Goal: Obtain resource: Download file/media

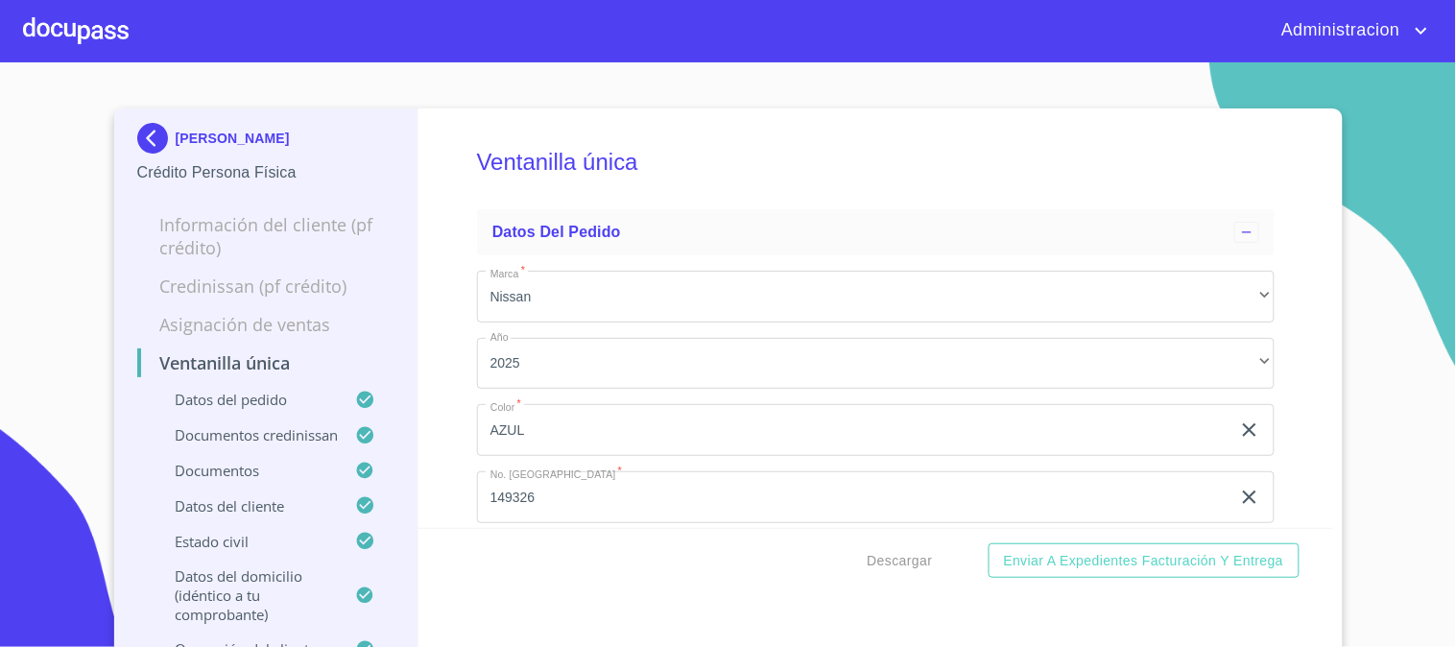
click at [207, 135] on p "[PERSON_NAME]" at bounding box center [233, 138] width 114 height 15
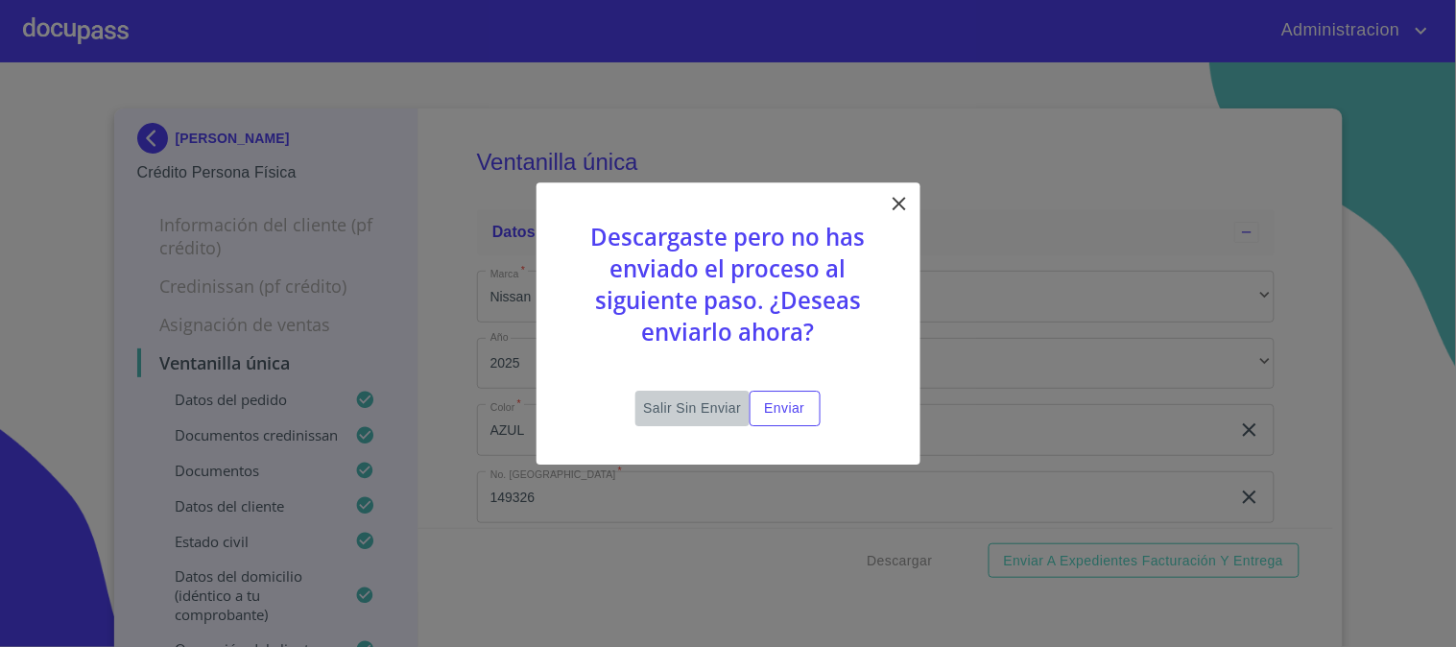
click at [701, 405] on span "Salir sin enviar" at bounding box center [692, 408] width 98 height 24
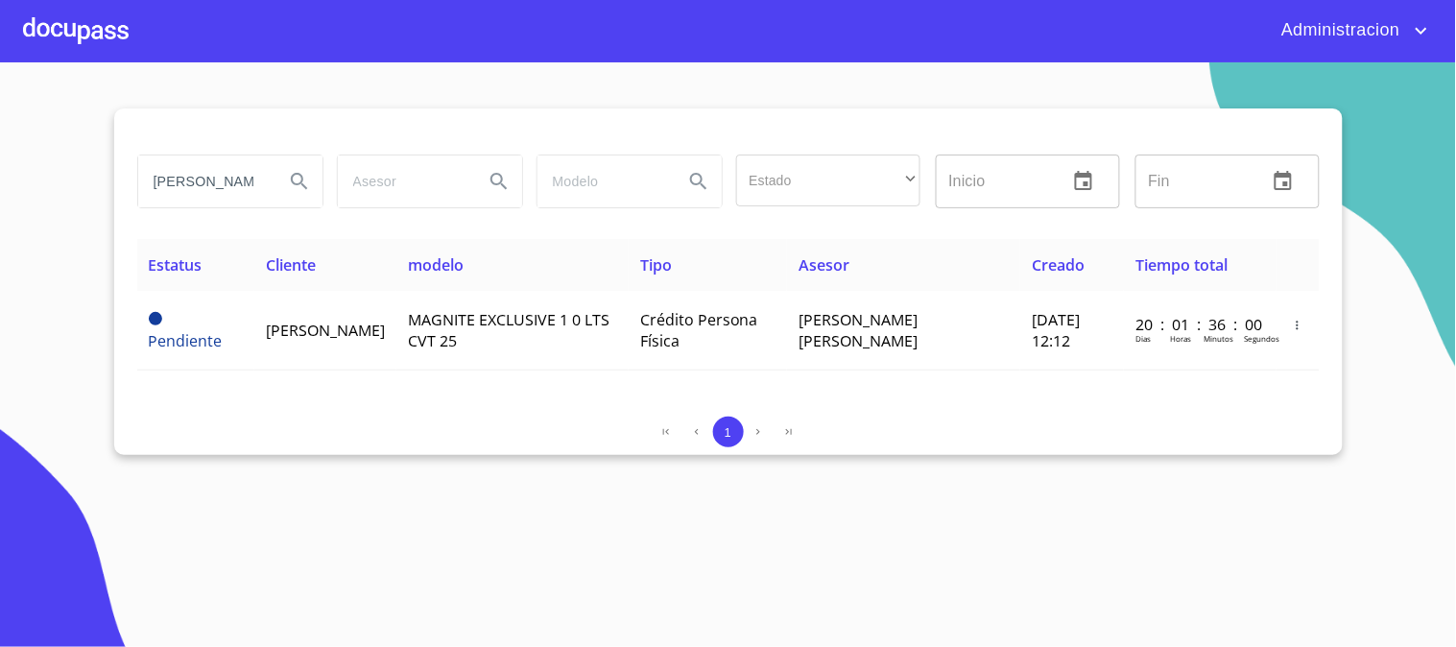
drag, startPoint x: 336, startPoint y: 194, endPoint x: 775, endPoint y: 230, distance: 441.0
click at [662, 244] on div "[PERSON_NAME] Estado ​ ​ Inicio ​ Fin ​ Estatus Cliente modelo Tipo Asesor Crea…" at bounding box center [728, 281] width 1228 height 346
type input "[PERSON_NAME]"
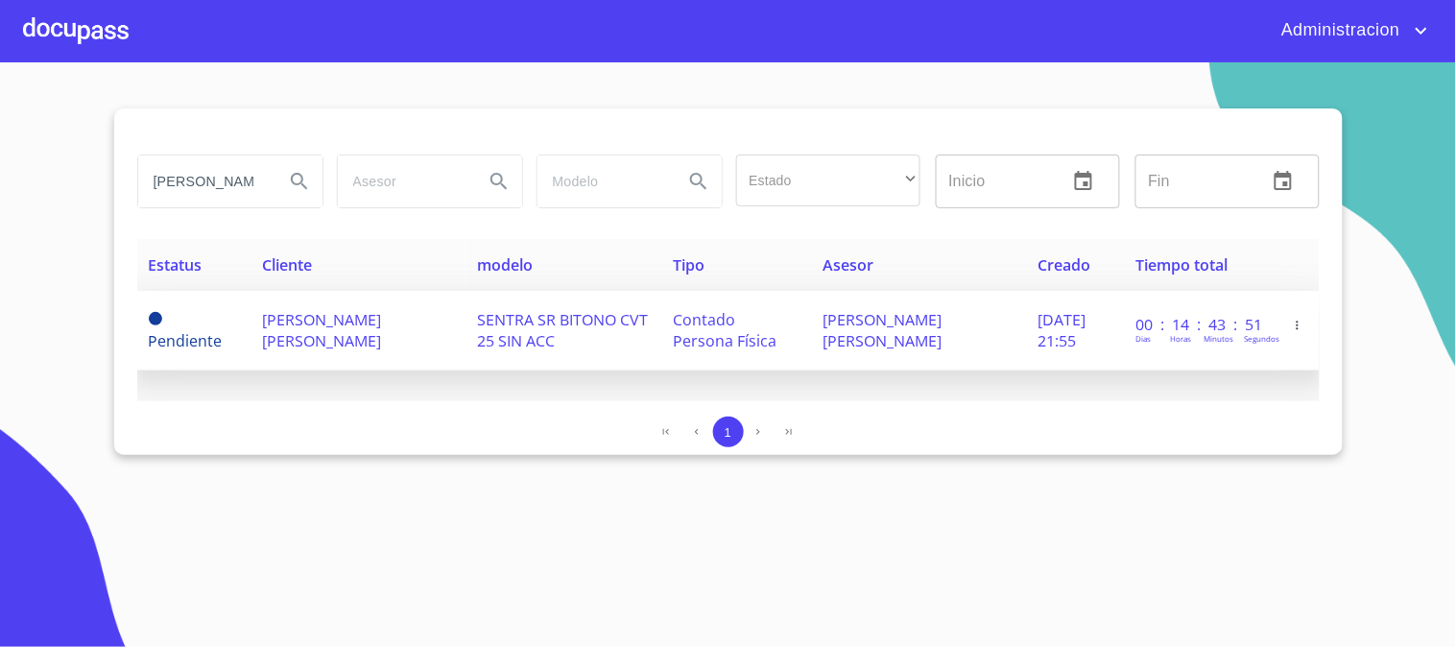
click at [324, 320] on span "[PERSON_NAME] [PERSON_NAME]" at bounding box center [321, 330] width 119 height 42
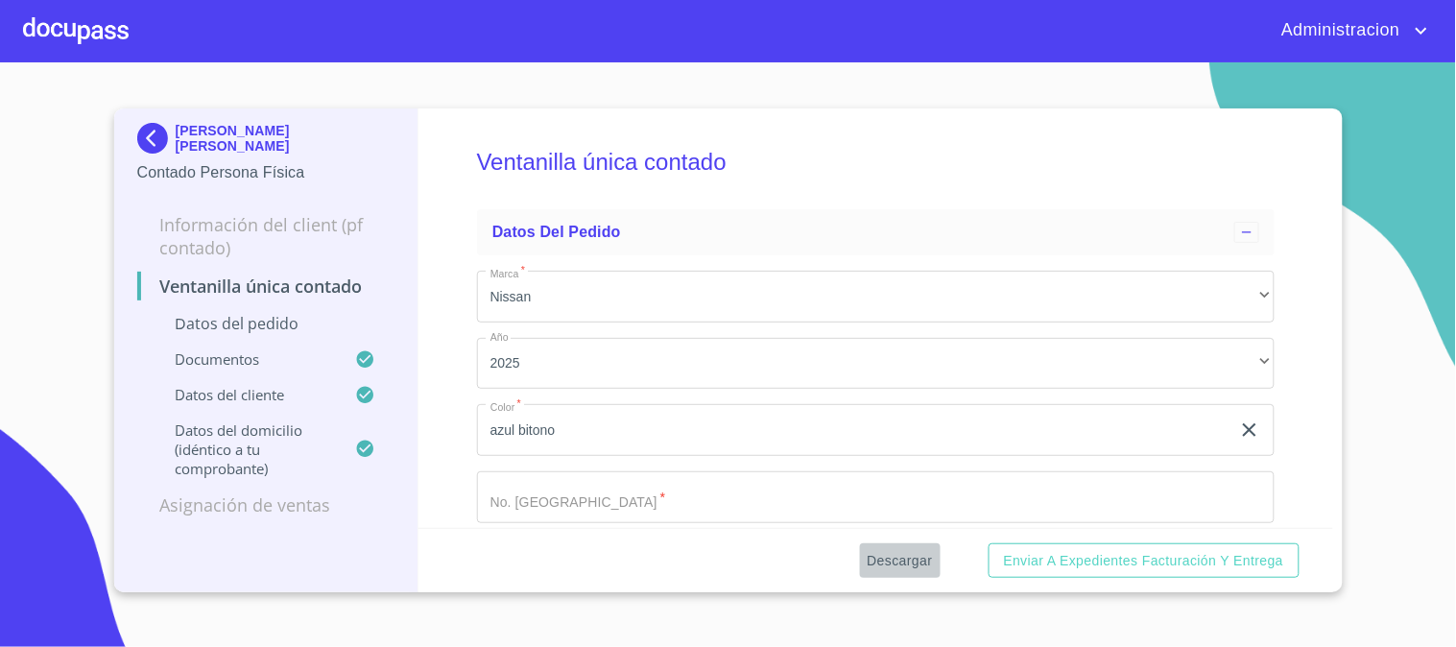
click at [892, 563] on span "Descargar" at bounding box center [899, 561] width 65 height 24
click at [238, 135] on p "[PERSON_NAME] [PERSON_NAME]" at bounding box center [286, 138] width 220 height 31
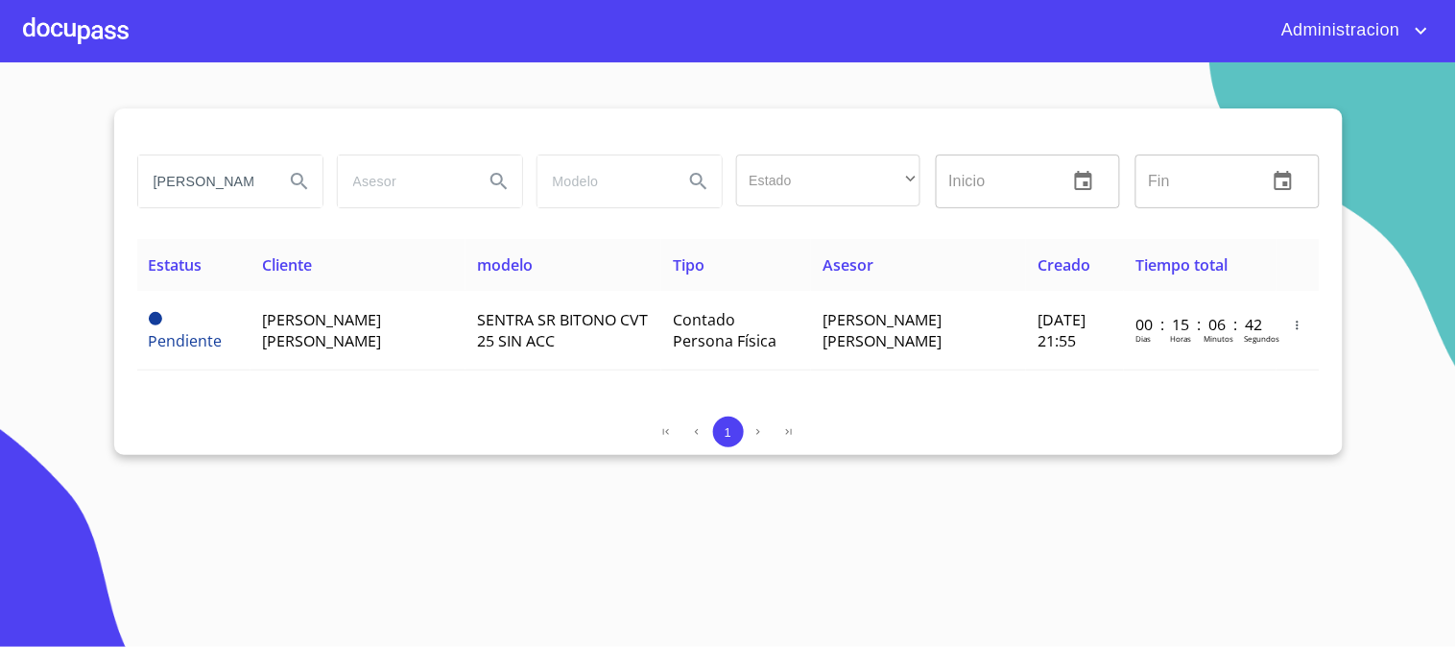
drag, startPoint x: 154, startPoint y: 204, endPoint x: 0, endPoint y: 208, distance: 154.5
click at [0, 209] on section "[PERSON_NAME] Estado ​ ​ Inicio ​ Fin ​ Estatus Cliente modelo Tipo Asesor Crea…" at bounding box center [728, 354] width 1456 height 584
type input "a"
type input "GERMAN [PERSON_NAME]"
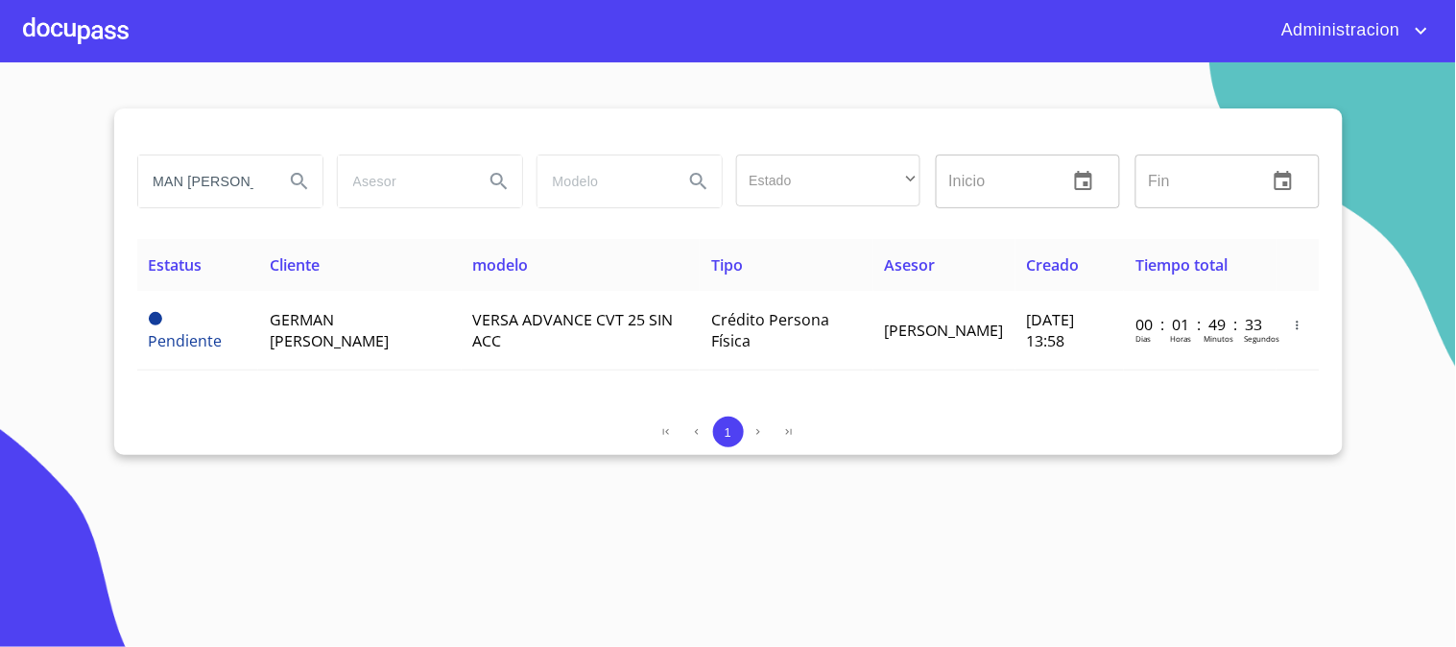
scroll to position [0, 0]
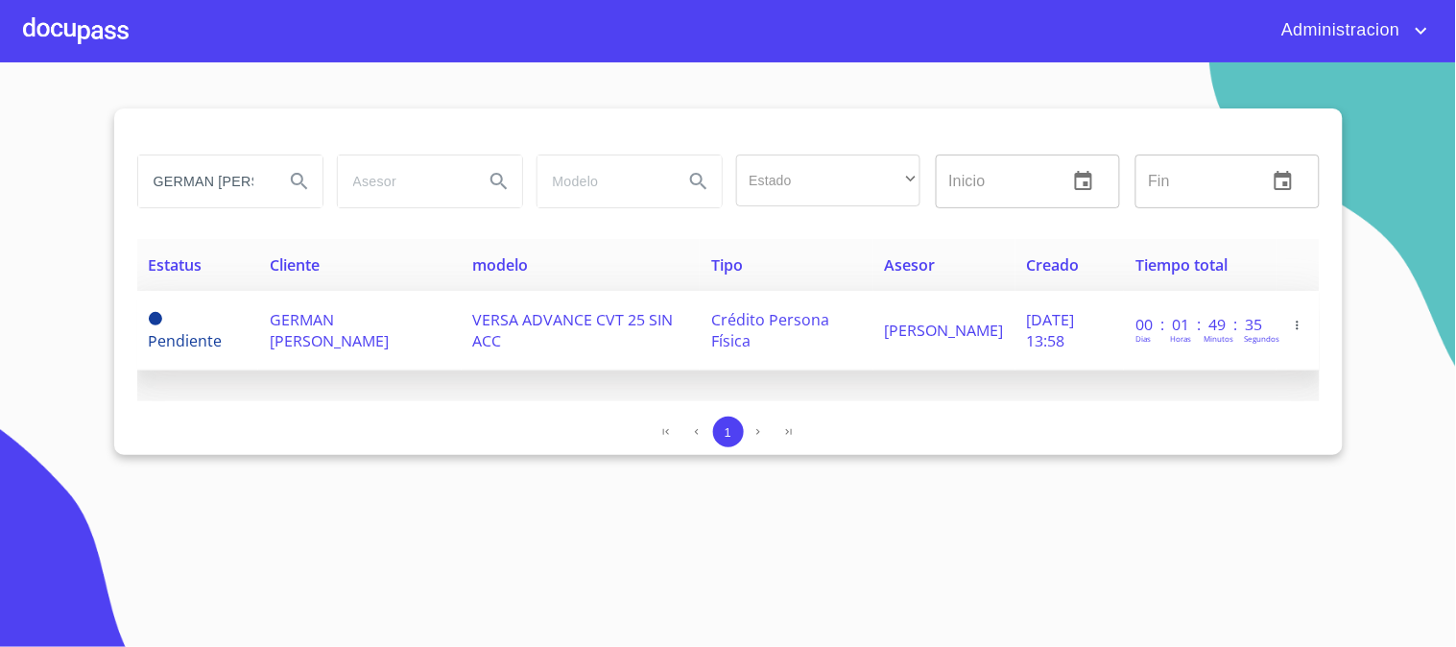
click at [358, 319] on span "GERMAN [PERSON_NAME]" at bounding box center [329, 330] width 119 height 42
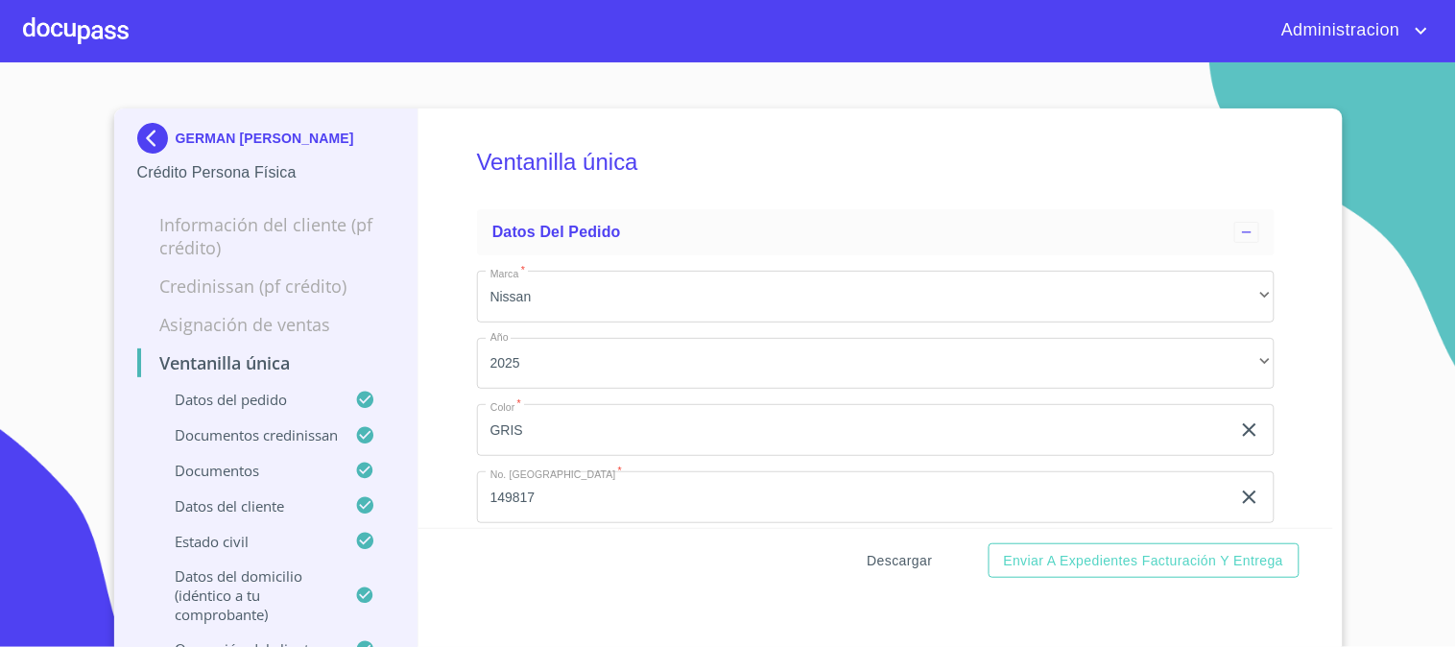
click at [898, 554] on span "Descargar" at bounding box center [899, 561] width 65 height 24
click at [884, 562] on span "Descargar" at bounding box center [899, 561] width 65 height 24
